Goal: Check status: Check status

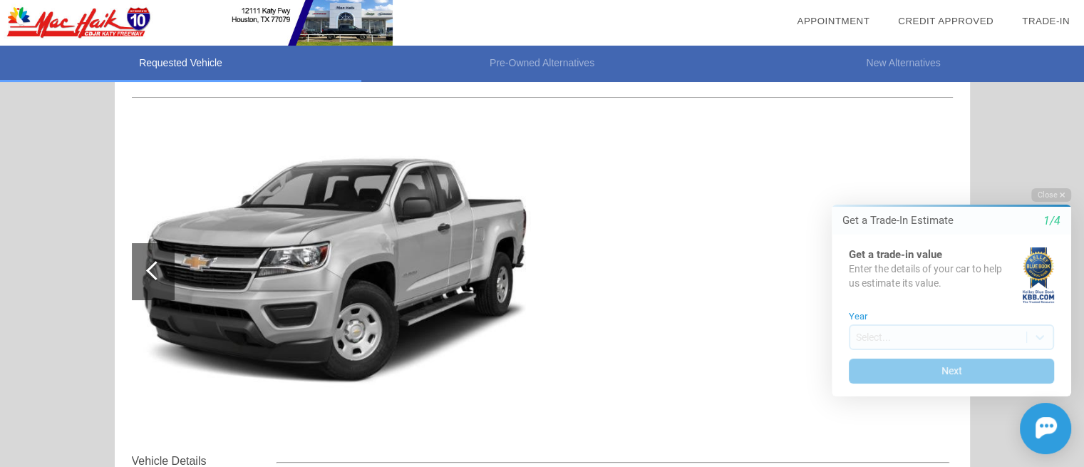
click at [455, 328] on img at bounding box center [334, 271] width 404 height 302
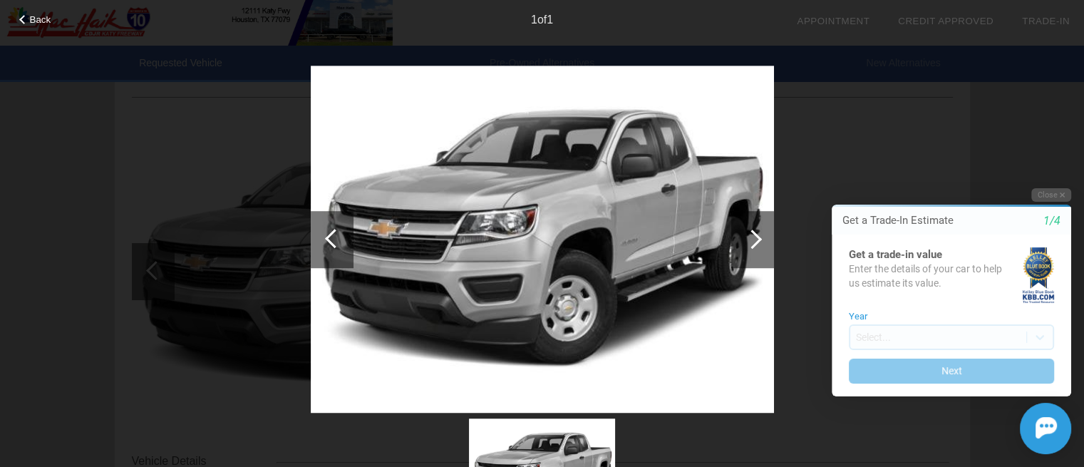
click at [455, 328] on img at bounding box center [542, 240] width 463 height 348
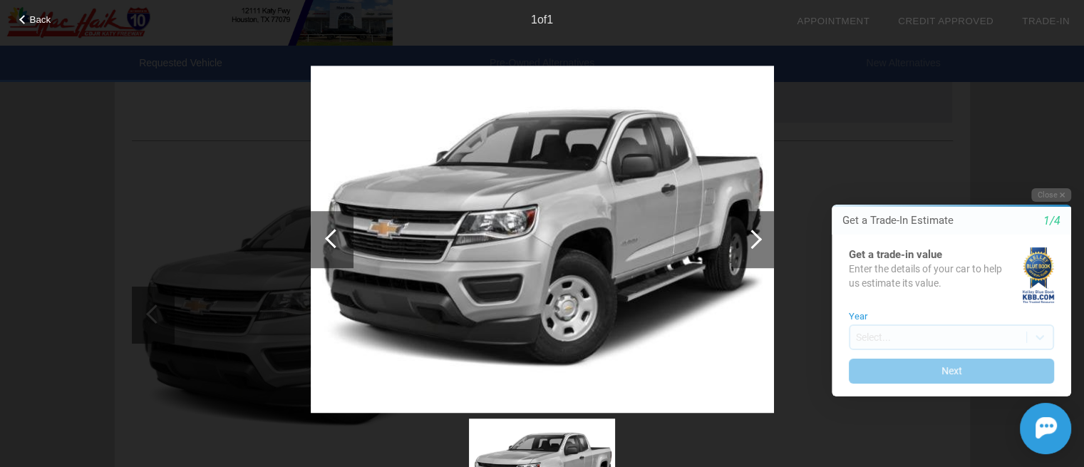
scroll to position [71, 0]
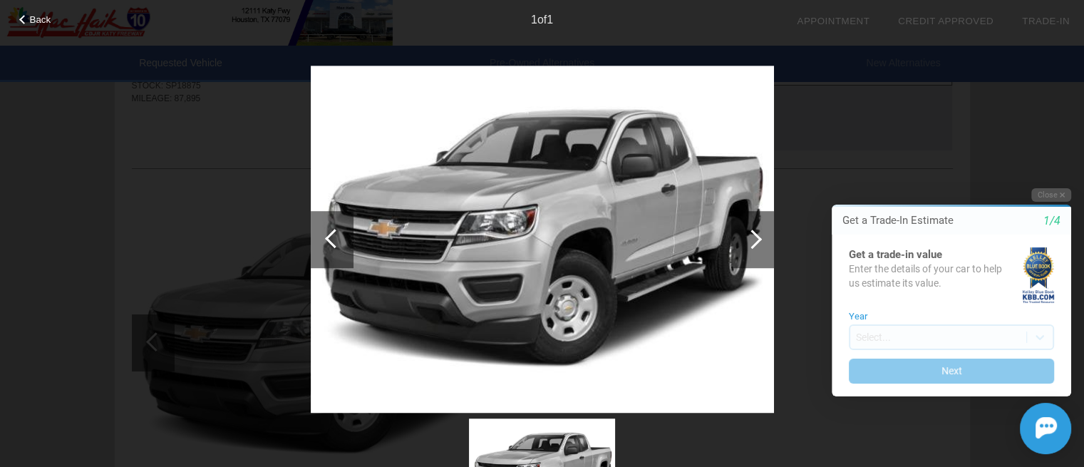
click at [638, 295] on img at bounding box center [542, 240] width 463 height 348
click at [741, 243] on div at bounding box center [752, 239] width 43 height 57
click at [751, 242] on div at bounding box center [752, 239] width 19 height 19
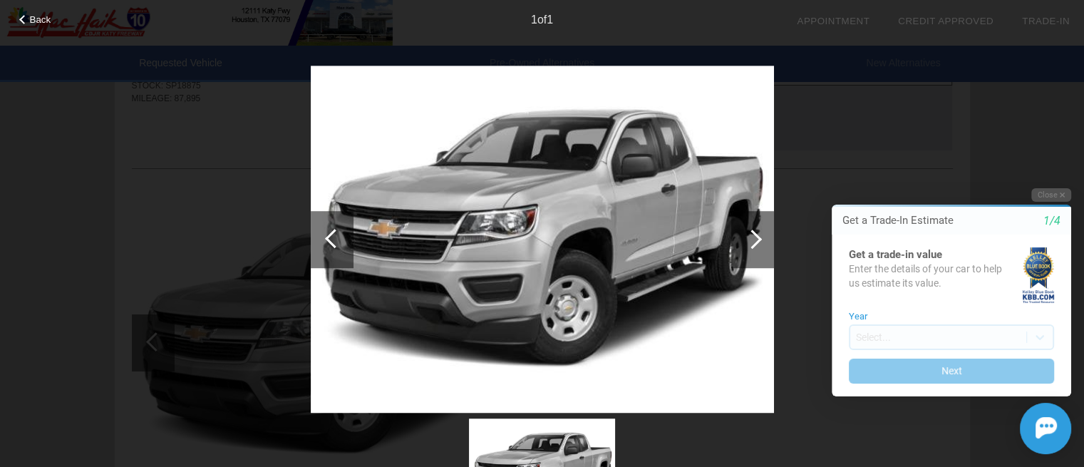
click at [751, 242] on div at bounding box center [752, 239] width 19 height 19
click at [328, 238] on div at bounding box center [334, 238] width 19 height 19
click at [575, 290] on img at bounding box center [542, 240] width 463 height 348
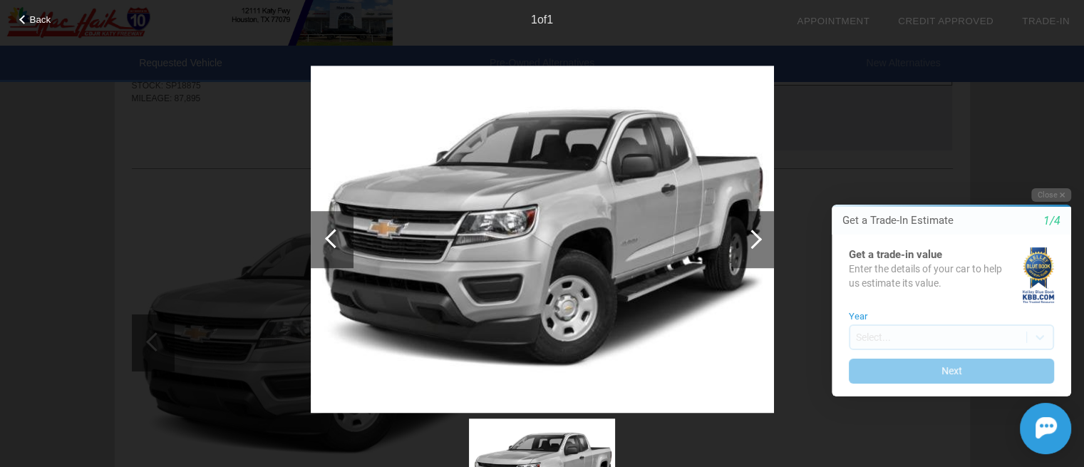
click at [575, 290] on img at bounding box center [542, 240] width 463 height 348
